Goal: Information Seeking & Learning: Check status

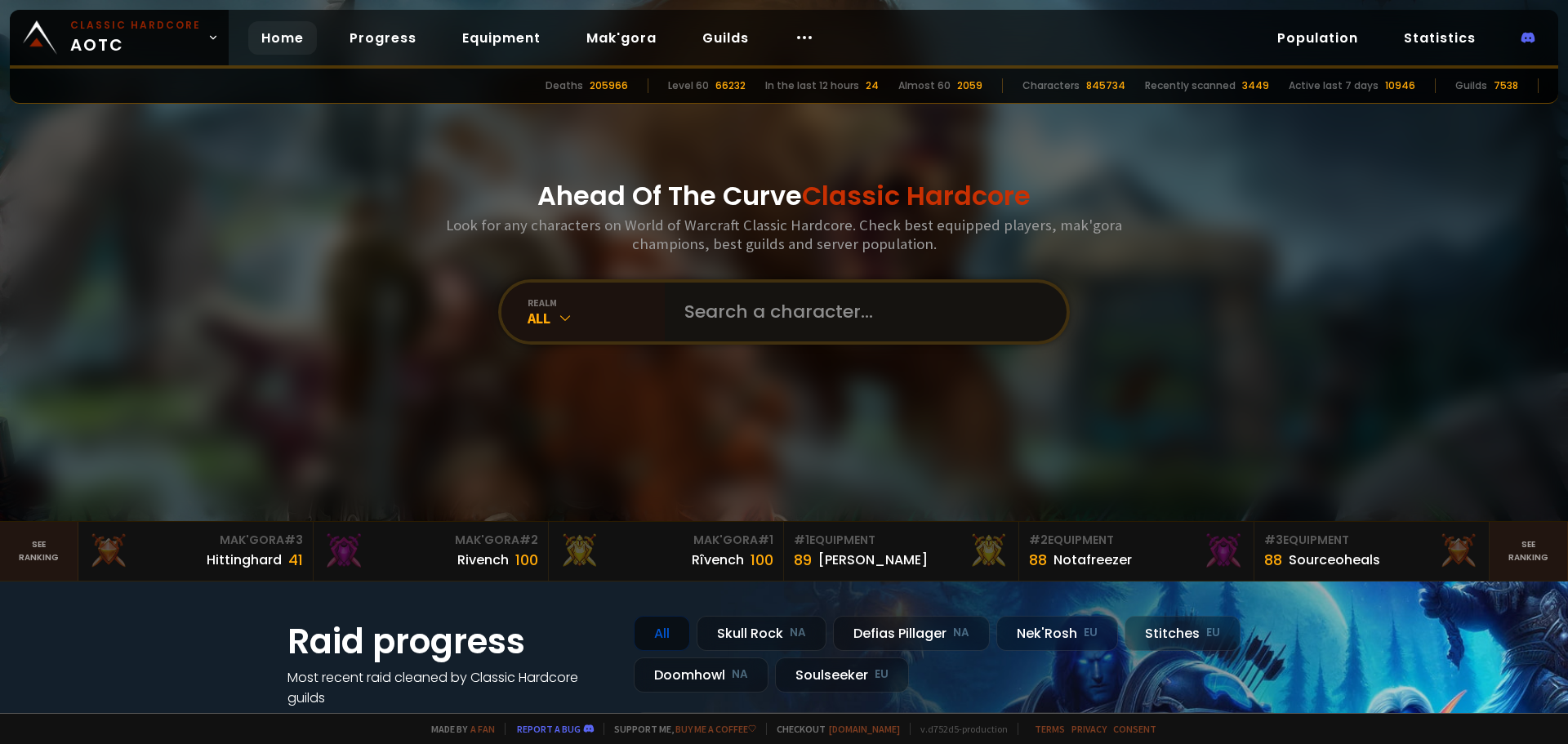
click at [739, 319] on input "text" at bounding box center [861, 312] width 372 height 59
type input "markoticv"
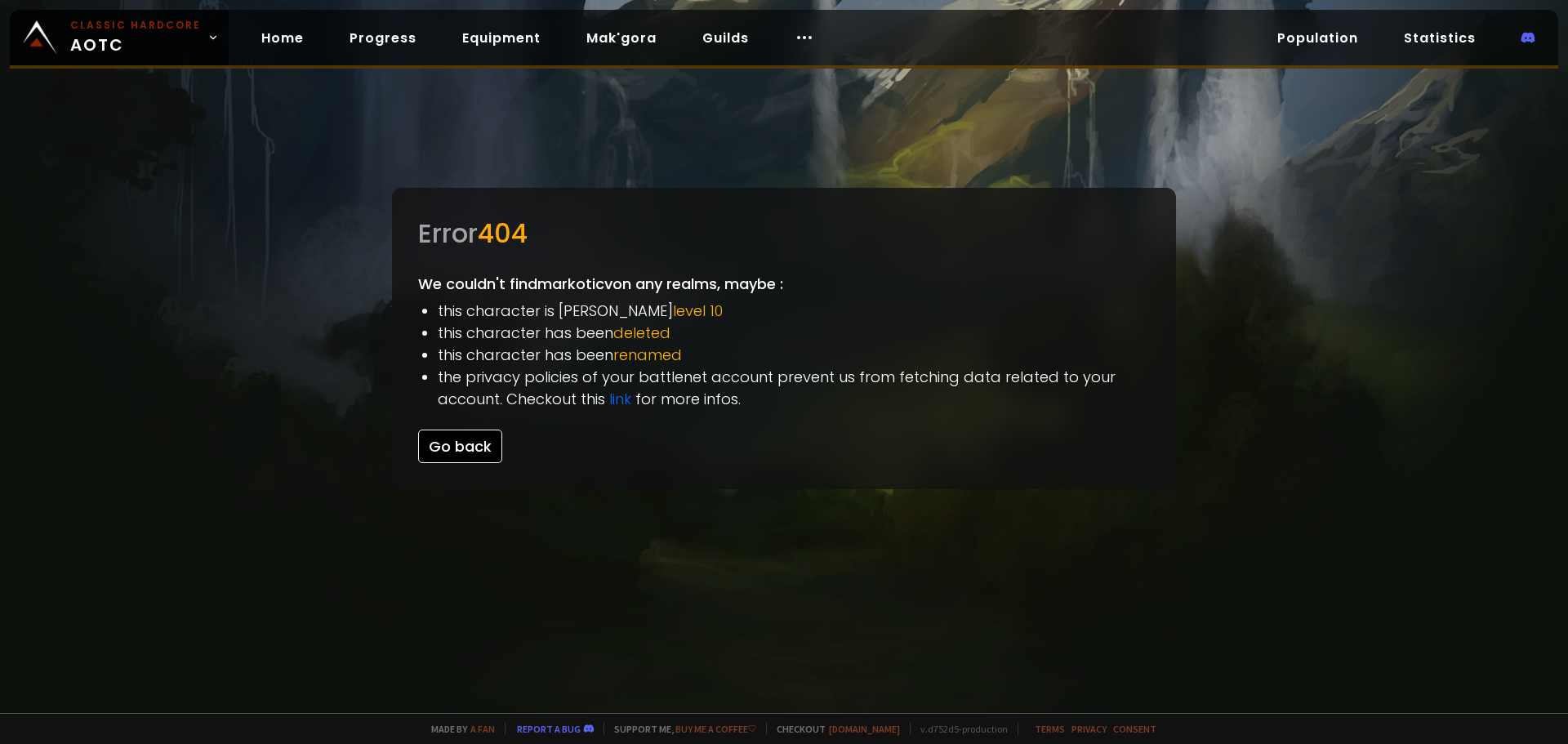
click at [454, 452] on button "Go back" at bounding box center [460, 446] width 84 height 33
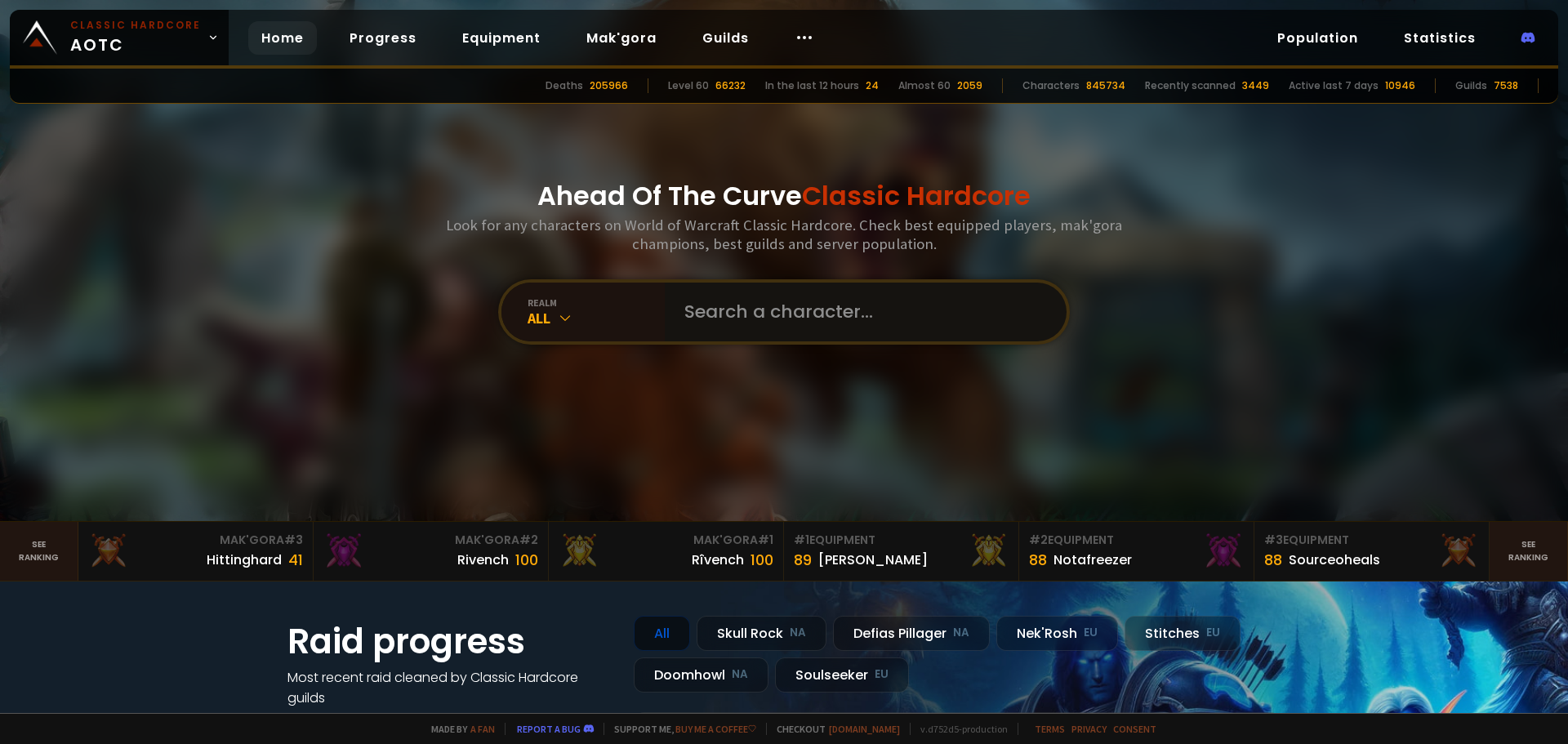
click at [757, 323] on input "text" at bounding box center [861, 312] width 372 height 59
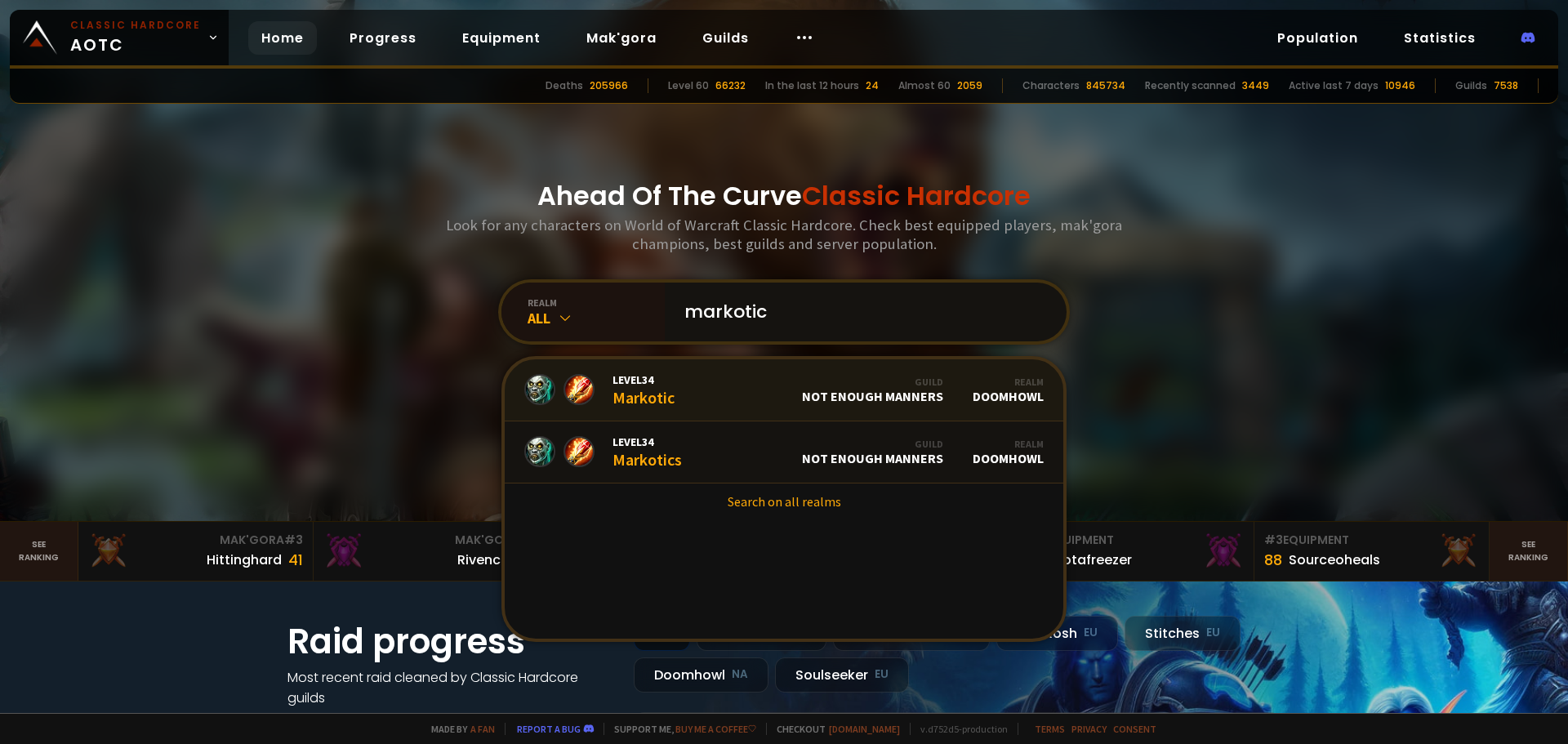
type input "markotic"
click at [661, 389] on div "Level 34 Markotic" at bounding box center [644, 390] width 62 height 35
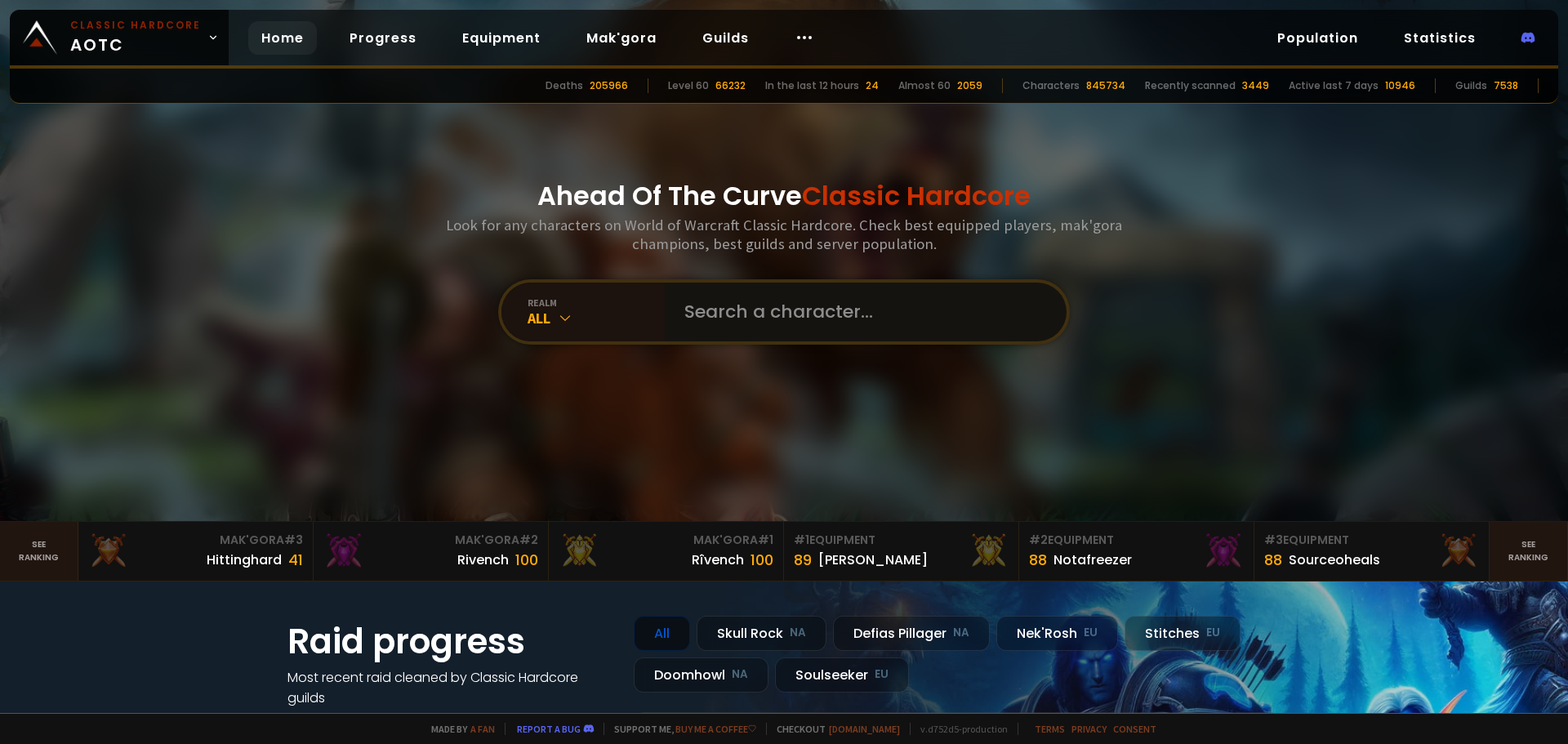
click at [740, 311] on input "text" at bounding box center [861, 312] width 372 height 59
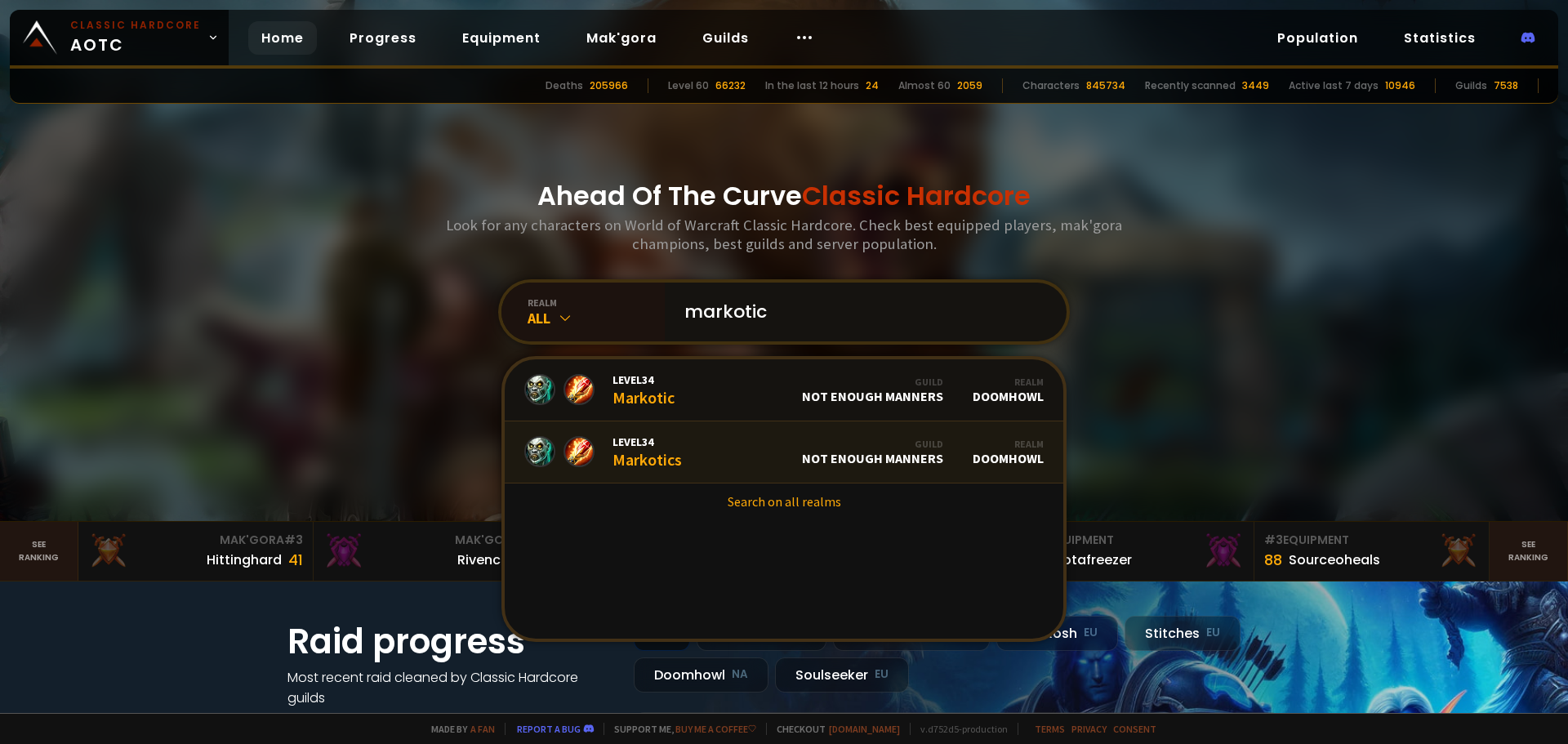
type input "markotic"
click at [641, 454] on div "Level 34 Markotics" at bounding box center [647, 451] width 69 height 35
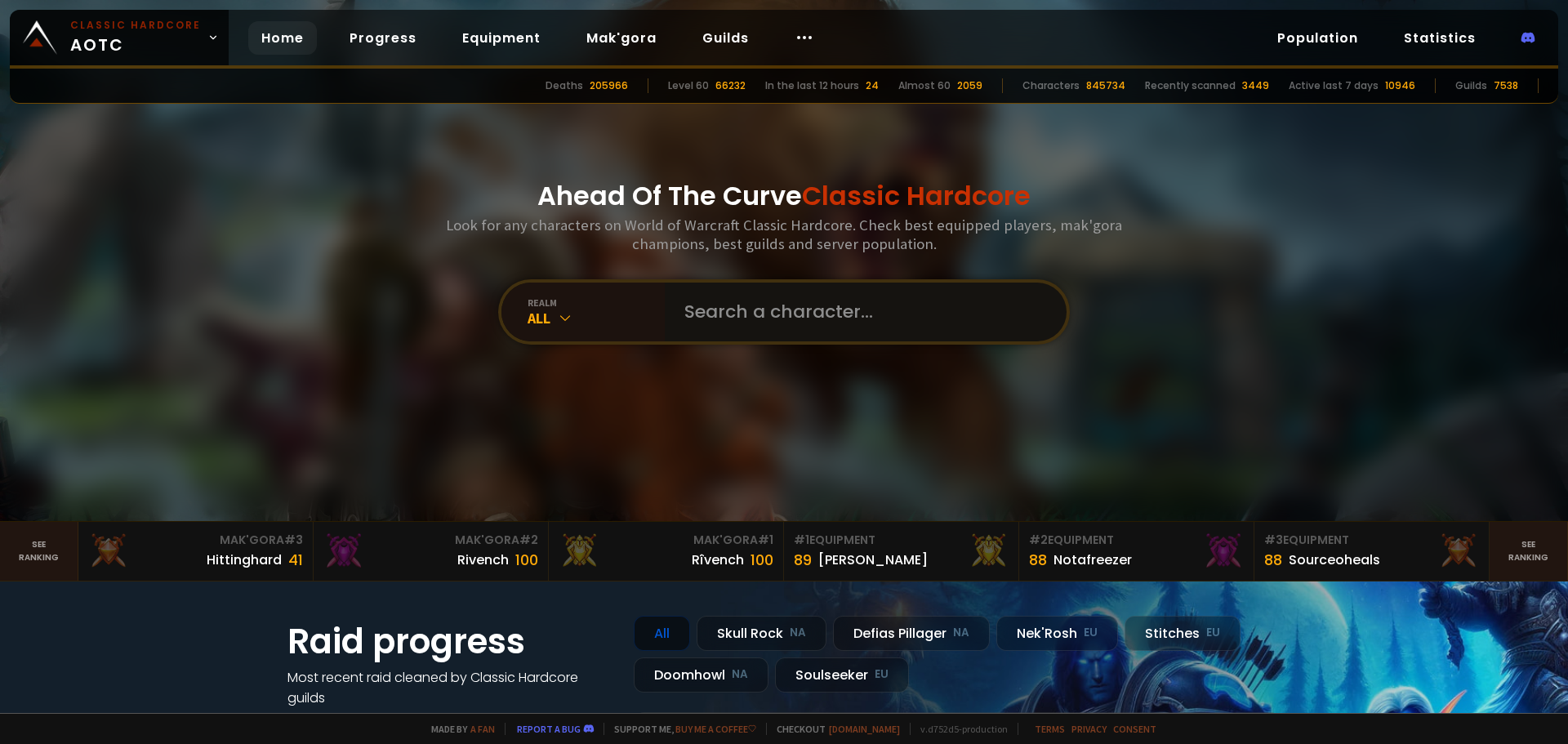
click at [710, 337] on input "text" at bounding box center [861, 312] width 372 height 59
type input "markotic"
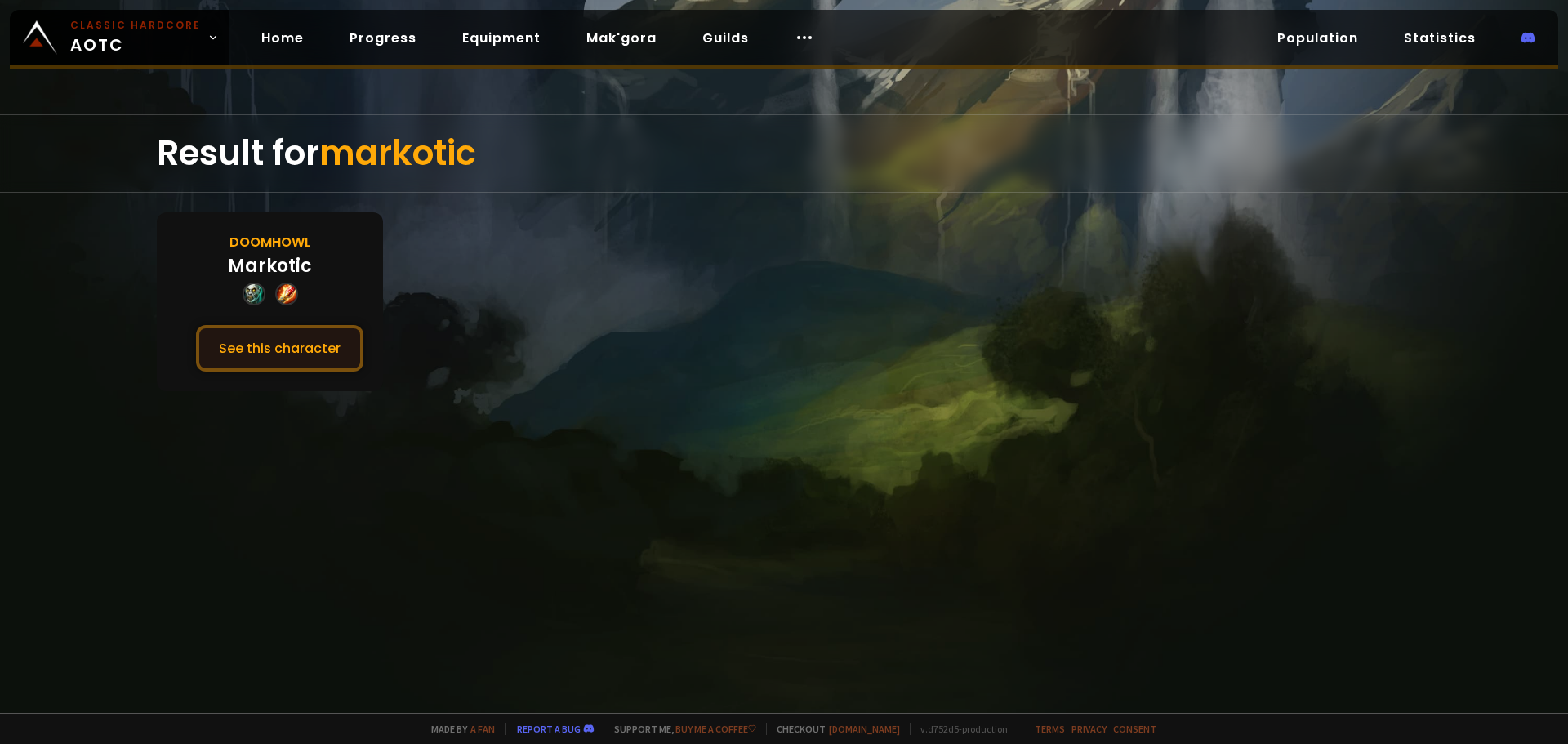
click at [257, 346] on button "See this character" at bounding box center [279, 348] width 168 height 47
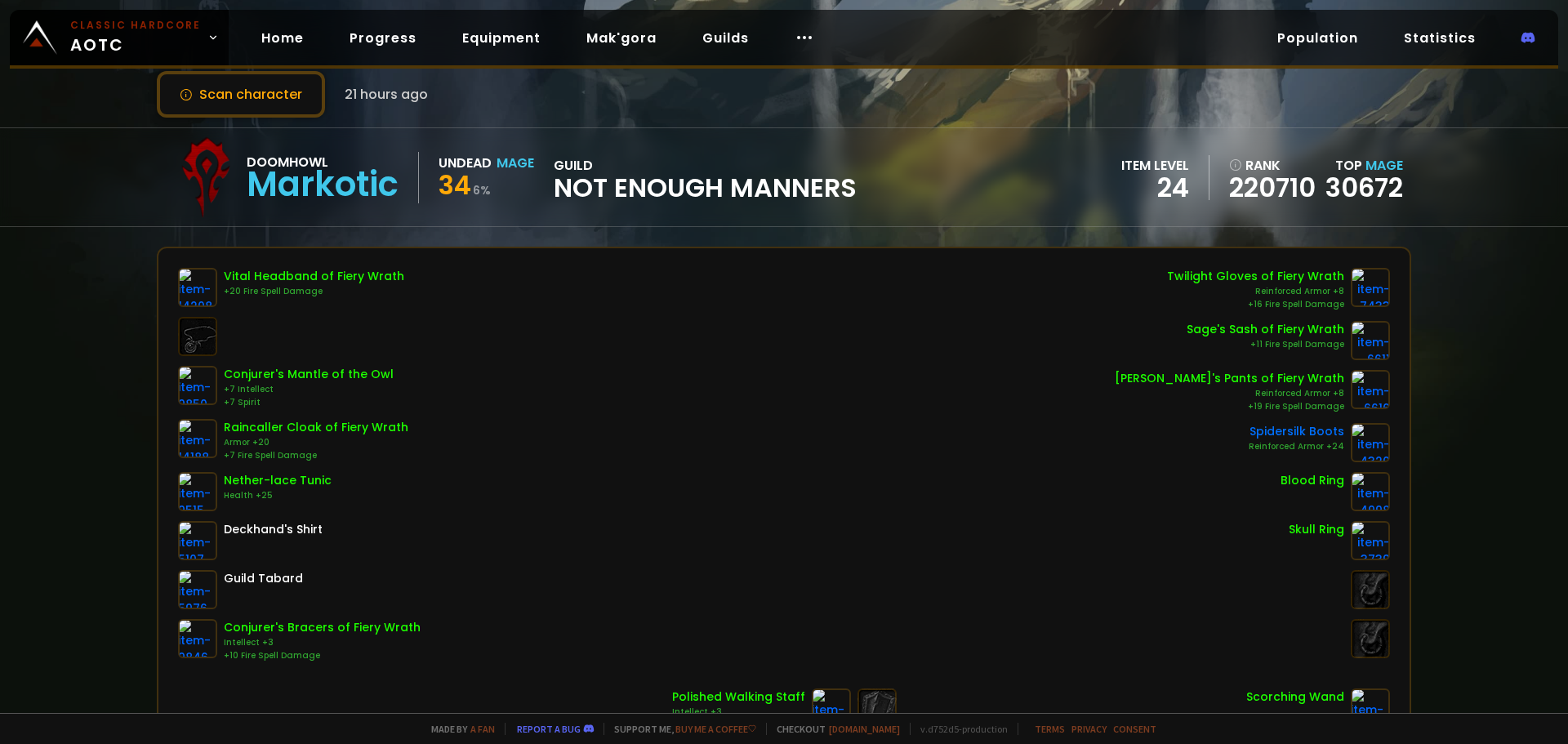
scroll to position [82, 0]
